Goal: Information Seeking & Learning: Understand process/instructions

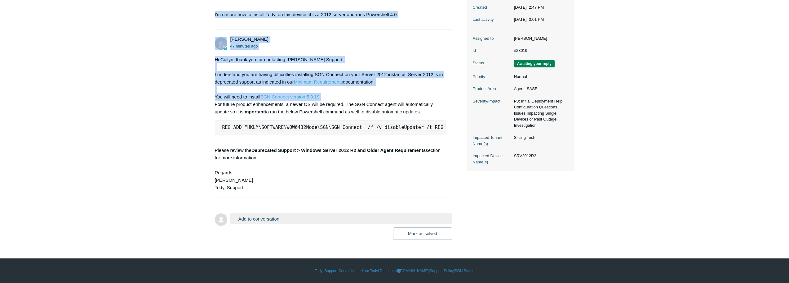
drag, startPoint x: 326, startPoint y: 92, endPoint x: 211, endPoint y: 19, distance: 135.8
click at [211, 19] on main "Requests Contributions Following Todyl Support Center My activities Install Tod…" at bounding box center [394, 75] width 789 height 327
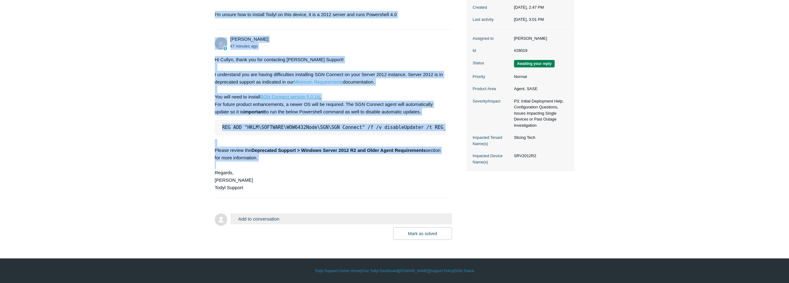
drag, startPoint x: 215, startPoint y: 11, endPoint x: 443, endPoint y: 161, distance: 273.1
click at [443, 161] on ul "Cullyn Washington 1 hour ago I'm unsure how to install Todyl on this device, it…" at bounding box center [334, 89] width 238 height 218
click at [443, 161] on div "Hi Cullyn, thank you for contacting Todyl Support! I understand you are having …" at bounding box center [330, 123] width 231 height 135
drag, startPoint x: 246, startPoint y: 192, endPoint x: 213, endPoint y: 9, distance: 185.6
click at [213, 9] on main "Requests Contributions Following Todyl Support Center My activities Install Tod…" at bounding box center [394, 75] width 789 height 327
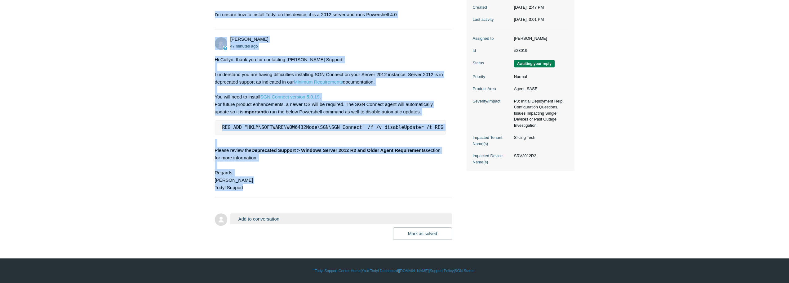
click at [213, 9] on main "Requests Contributions Following Todyl Support Center My activities Install Tod…" at bounding box center [394, 75] width 789 height 327
drag, startPoint x: 215, startPoint y: 9, endPoint x: 383, endPoint y: 188, distance: 245.3
click at [383, 188] on main "Requests Contributions Following Todyl Support Center My activities Install Tod…" at bounding box center [394, 75] width 789 height 327
click at [383, 188] on div "Hi Cullyn, thank you for contacting Todyl Support! I understand you are having …" at bounding box center [330, 123] width 231 height 135
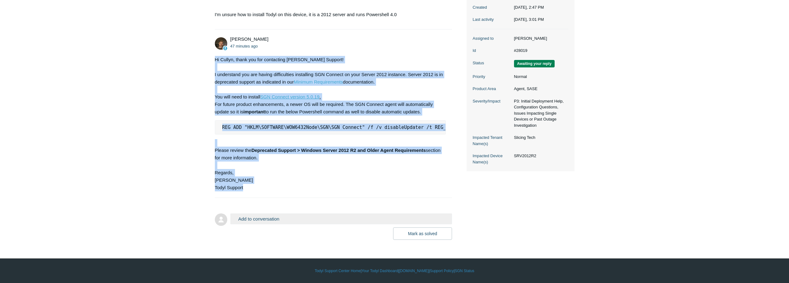
drag, startPoint x: 244, startPoint y: 187, endPoint x: 212, endPoint y: 54, distance: 136.7
click at [212, 54] on main "Requests Contributions Following Todyl Support Center My activities Install Tod…" at bounding box center [394, 75] width 789 height 327
drag, startPoint x: 240, startPoint y: 187, endPoint x: 210, endPoint y: 33, distance: 157.4
click at [210, 33] on main "Requests Contributions Following Todyl Support Center My activities Install Tod…" at bounding box center [394, 75] width 789 height 327
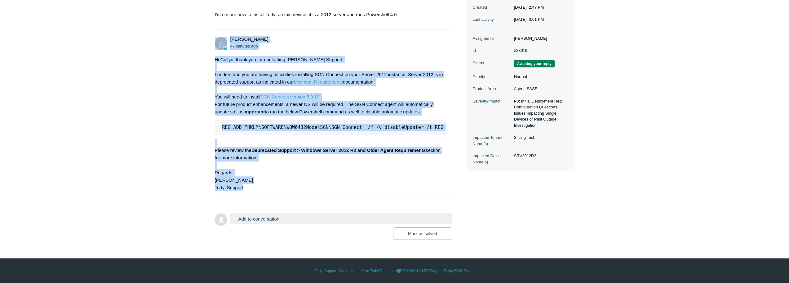
click at [210, 33] on main "Requests Contributions Following Todyl Support Center My activities Install Tod…" at bounding box center [394, 75] width 789 height 327
drag, startPoint x: 202, startPoint y: 27, endPoint x: 409, endPoint y: 174, distance: 254.2
click at [409, 174] on main "Requests Contributions Following Todyl Support Center My activities Install Tod…" at bounding box center [394, 75] width 789 height 327
click at [409, 174] on div "Hi Cullyn, thank you for contacting Todyl Support! I understand you are having …" at bounding box center [330, 123] width 231 height 135
drag, startPoint x: 344, startPoint y: 191, endPoint x: 184, endPoint y: 33, distance: 225.0
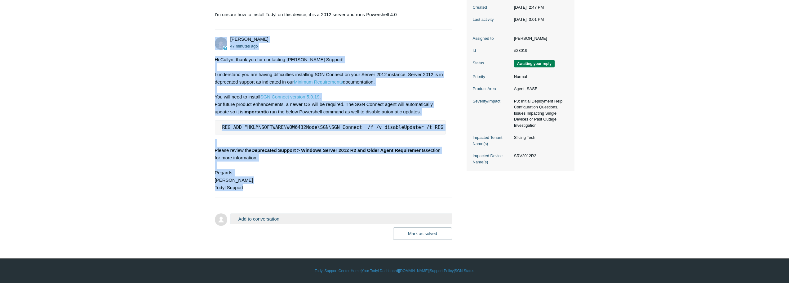
click at [184, 33] on main "Requests Contributions Following Todyl Support Center My activities Install Tod…" at bounding box center [394, 75] width 789 height 327
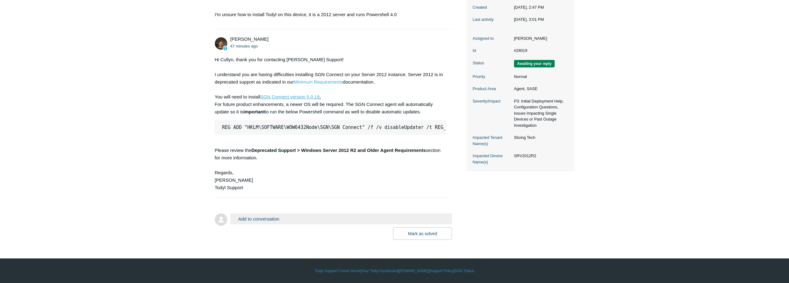
click at [681, 70] on main "Requests Contributions Following Todyl Support Center My activities Install Tod…" at bounding box center [394, 75] width 789 height 327
click at [611, 120] on main "Requests Contributions Following Todyl Support Center My activities Install Tod…" at bounding box center [394, 75] width 789 height 327
